Goal: Navigation & Orientation: Find specific page/section

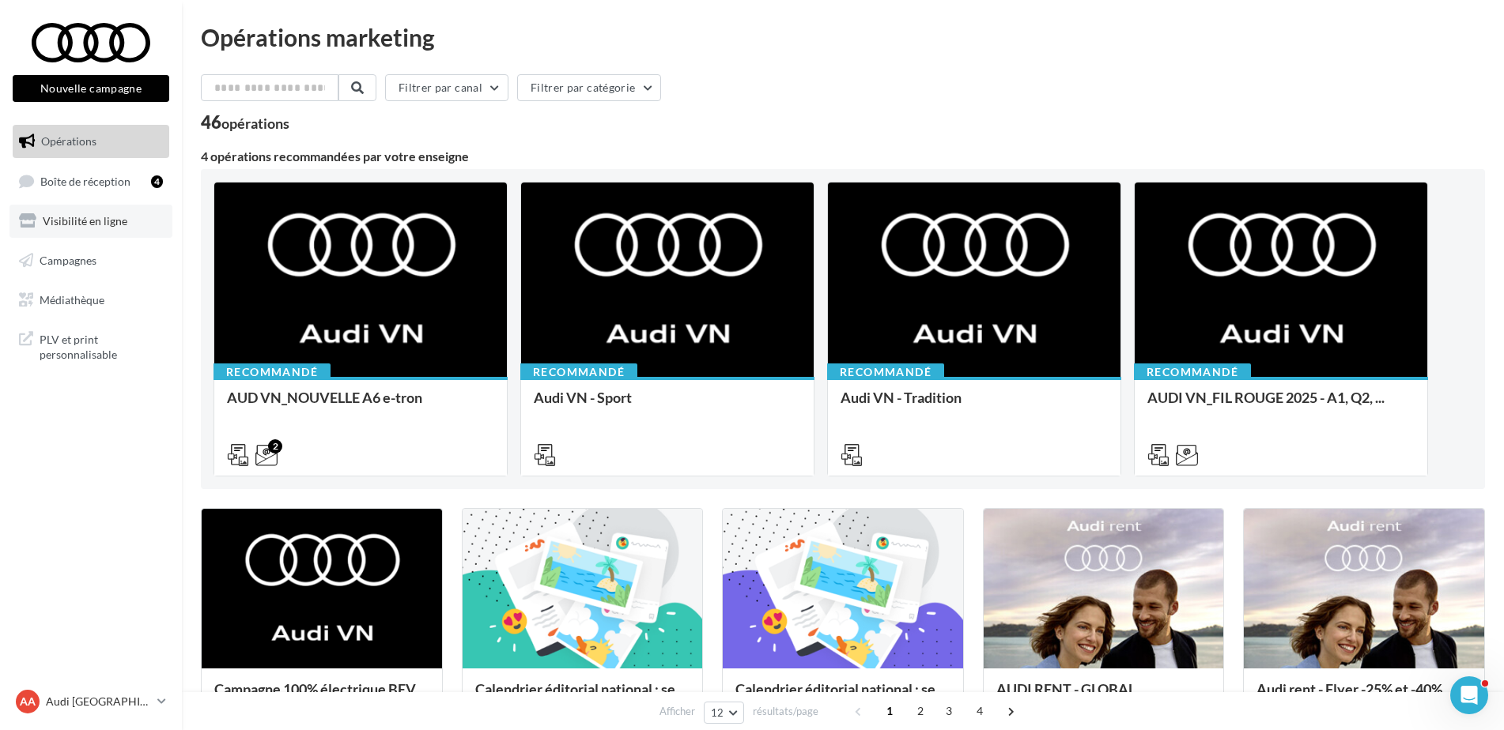
click at [92, 218] on span "Visibilité en ligne" at bounding box center [85, 220] width 85 height 13
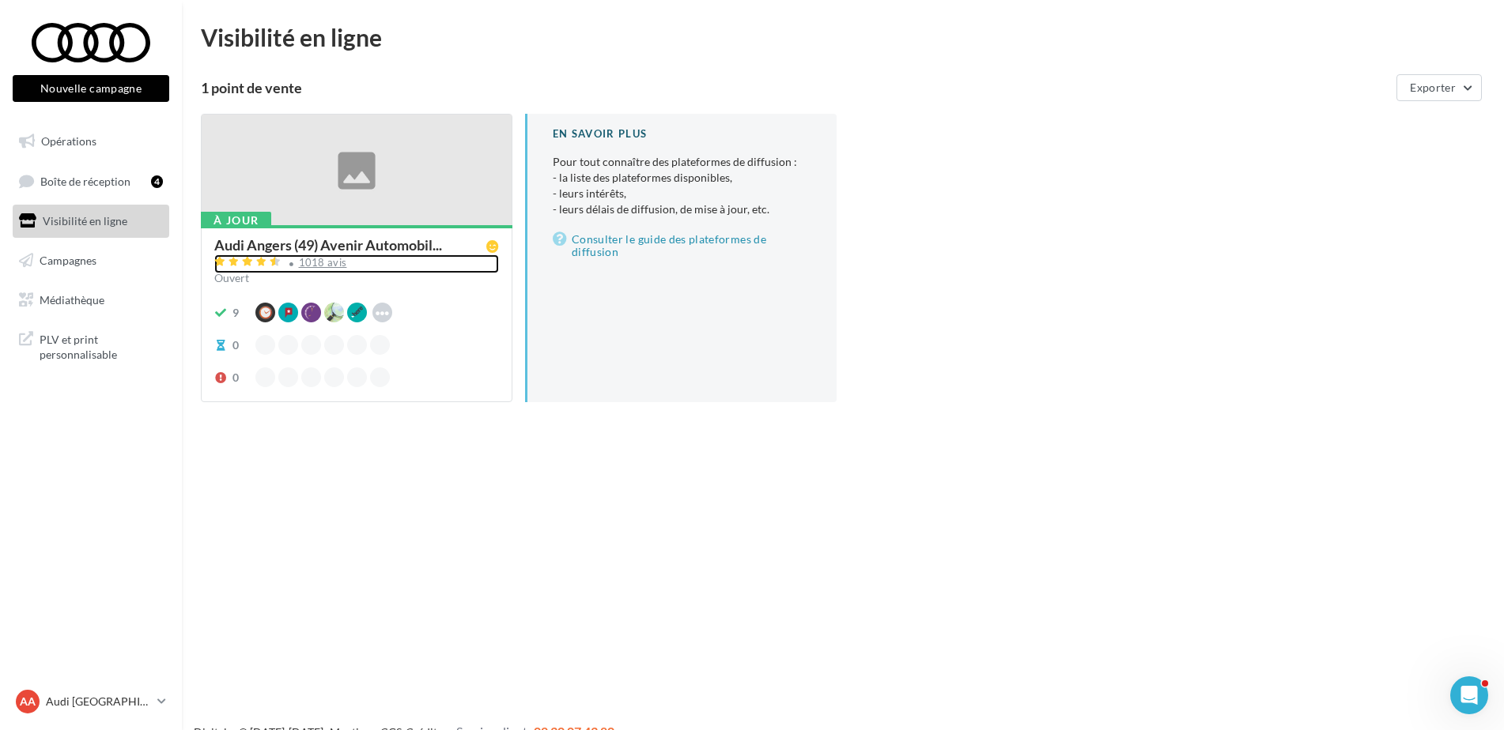
click at [317, 260] on div "1018 avis" at bounding box center [323, 263] width 48 height 10
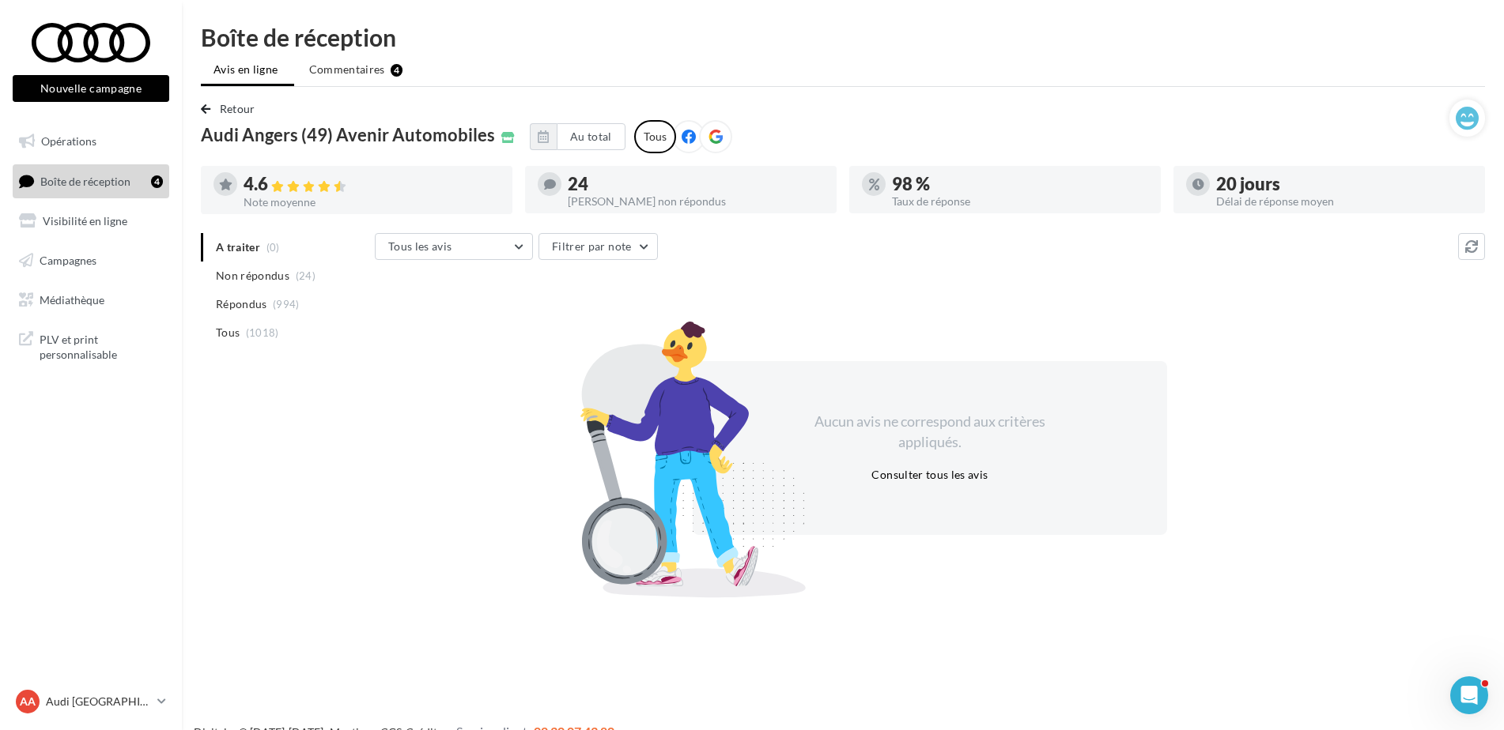
click at [51, 719] on div "AA Audi ANGERS audi-ange-tar" at bounding box center [91, 708] width 182 height 43
click at [86, 700] on p "Audi [GEOGRAPHIC_DATA]" at bounding box center [98, 702] width 105 height 16
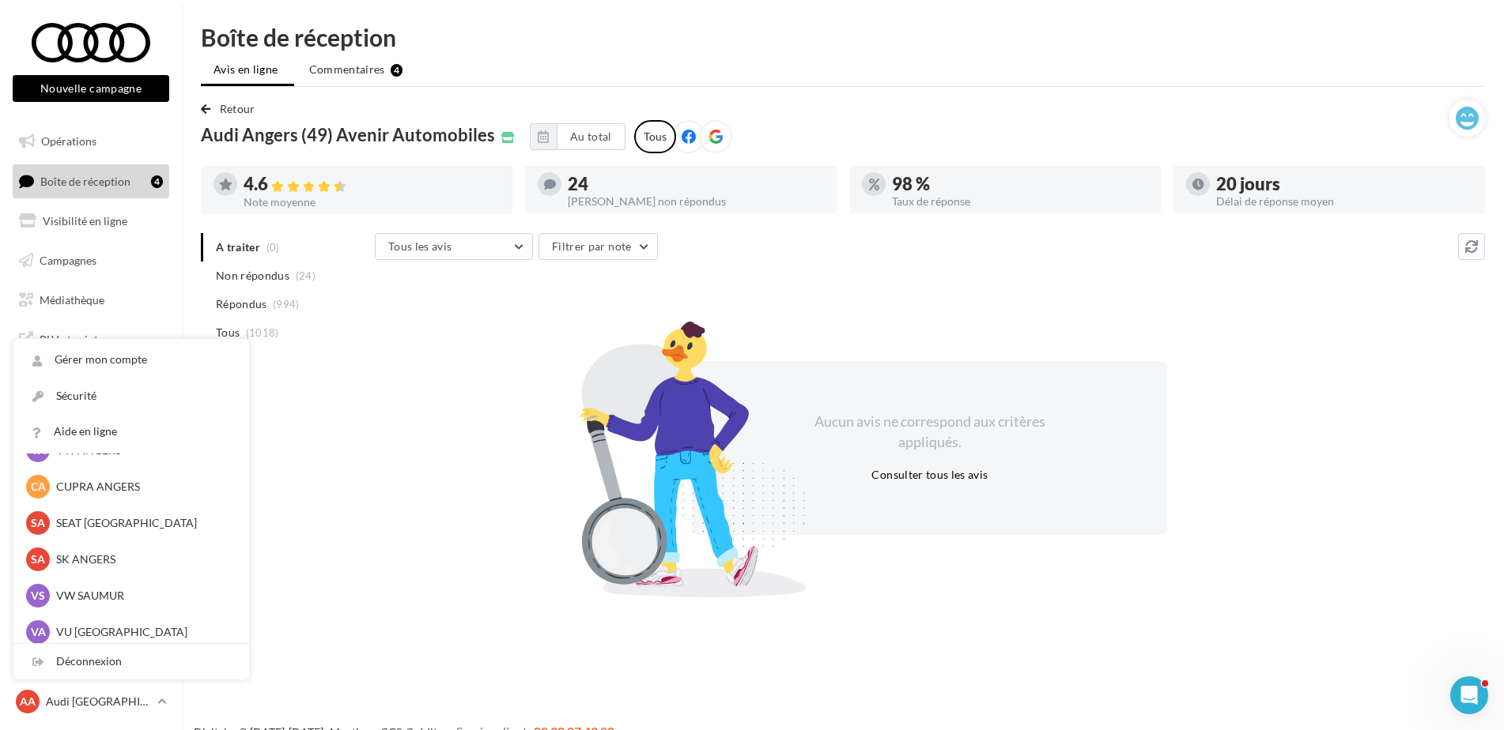
scroll to position [145, 0]
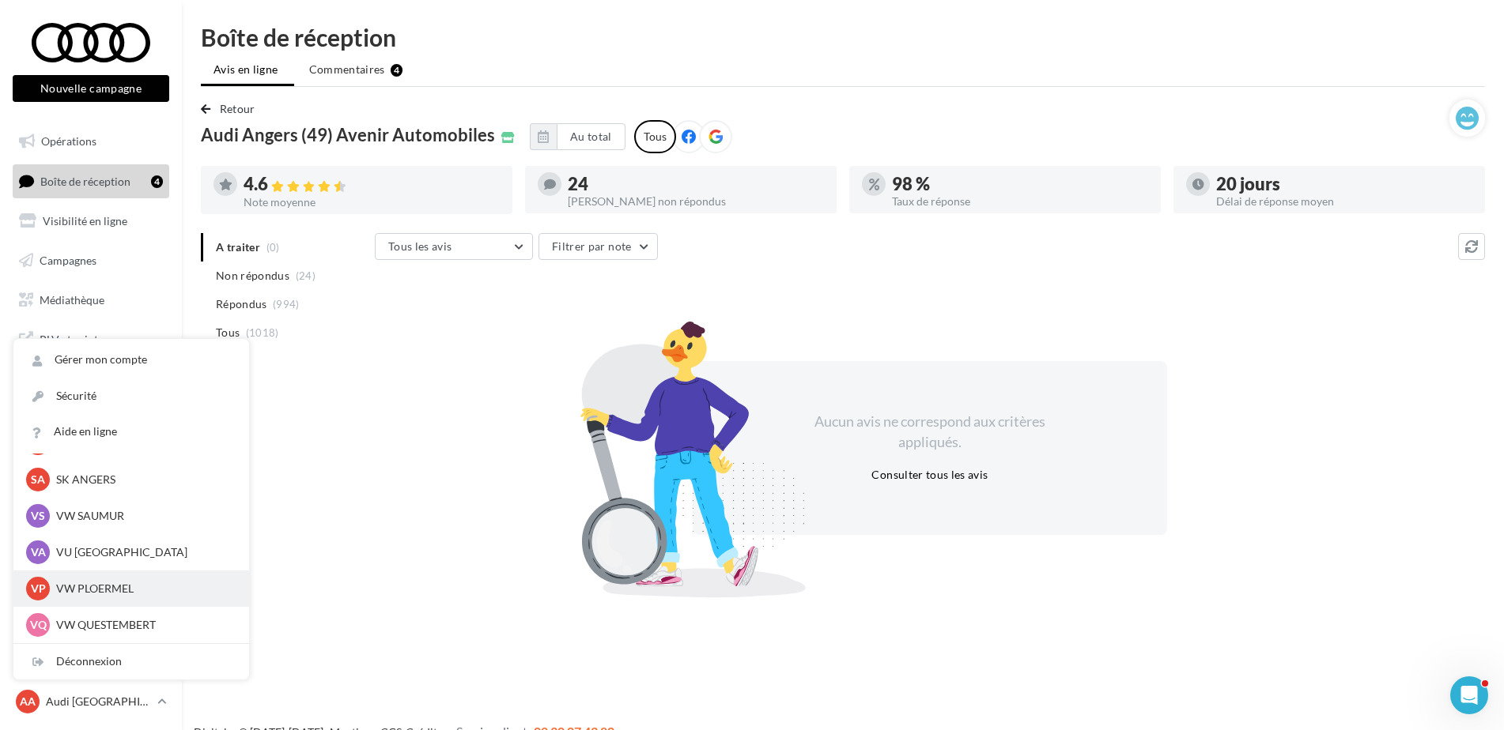
click at [98, 597] on p "VW PLOERMEL" at bounding box center [143, 589] width 174 height 16
